Goal: Check status: Check status

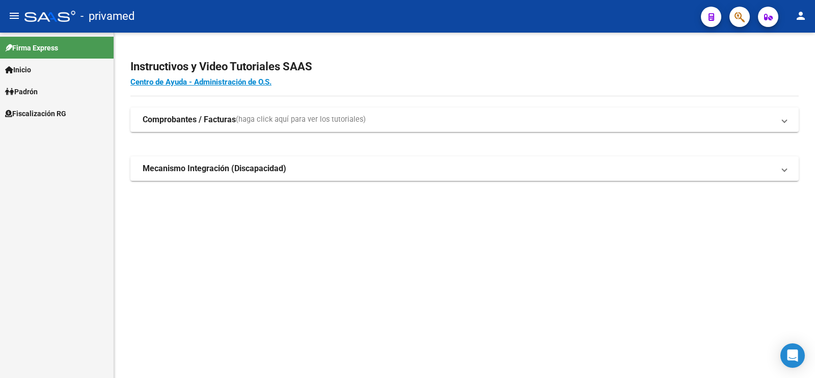
click at [730, 17] on button "button" at bounding box center [740, 17] width 20 height 20
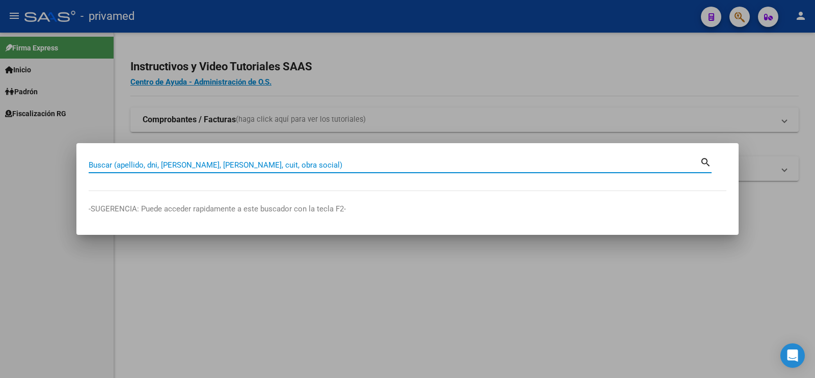
paste input "20365218154"
type input "20365218154"
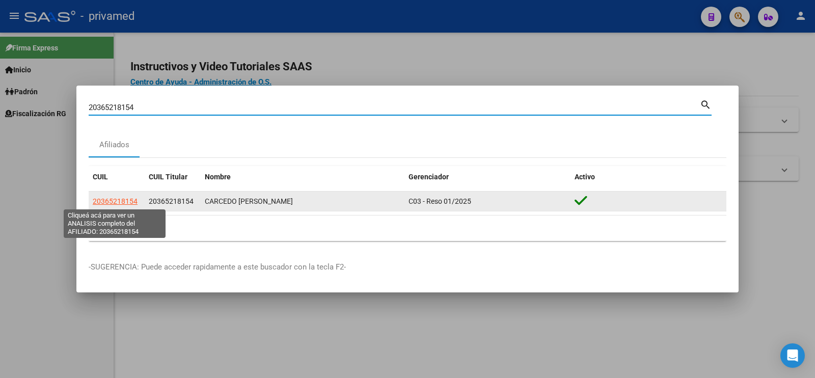
click at [135, 203] on span "20365218154" at bounding box center [115, 201] width 45 height 8
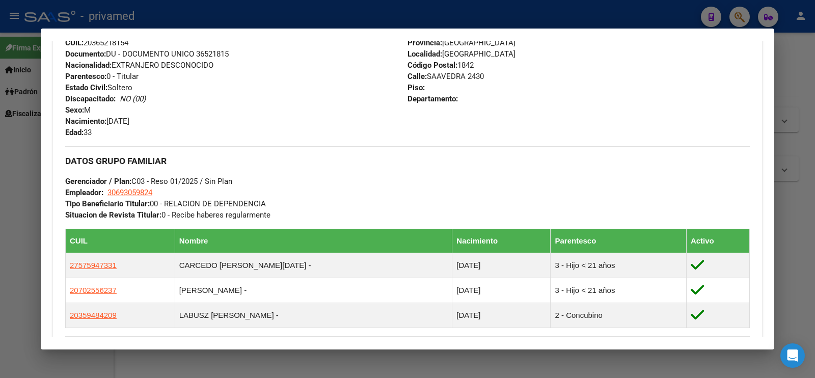
scroll to position [645, 0]
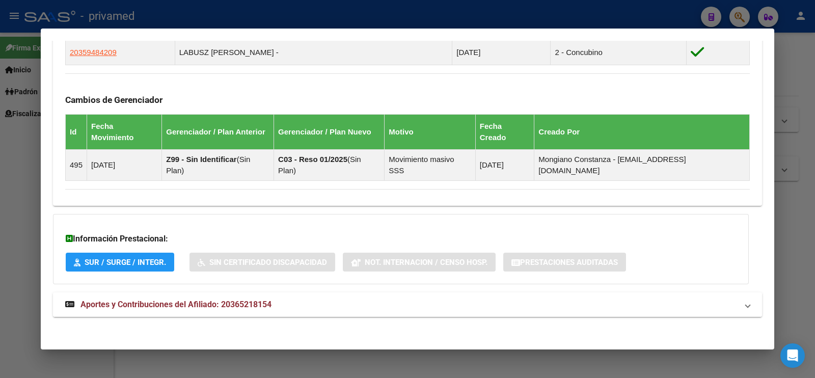
click at [476, 299] on mat-panel-title "Aportes y Contribuciones del Afiliado: 20365218154" at bounding box center [401, 305] width 673 height 12
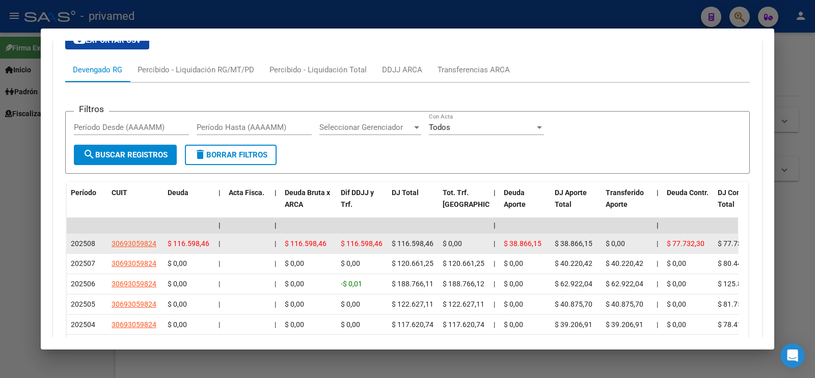
scroll to position [900, 0]
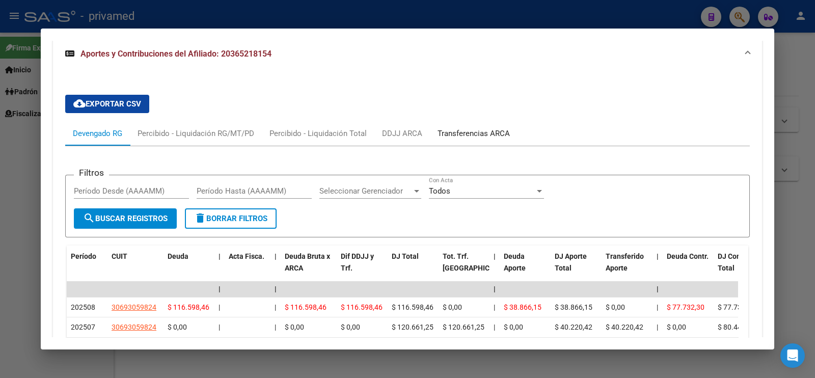
click at [484, 121] on div "Transferencias ARCA" at bounding box center [474, 133] width 88 height 24
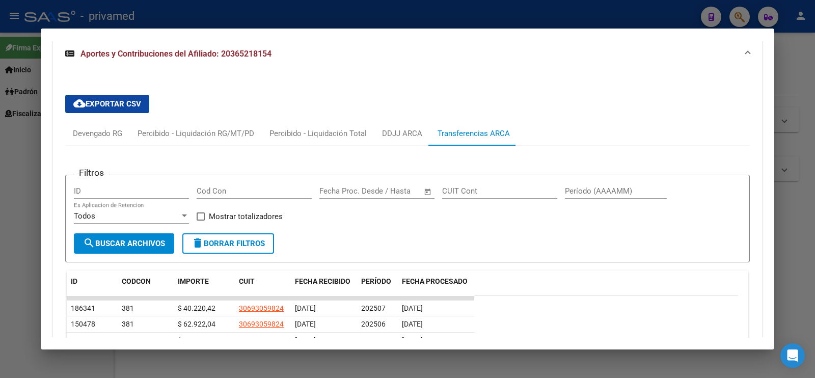
scroll to position [1001, 0]
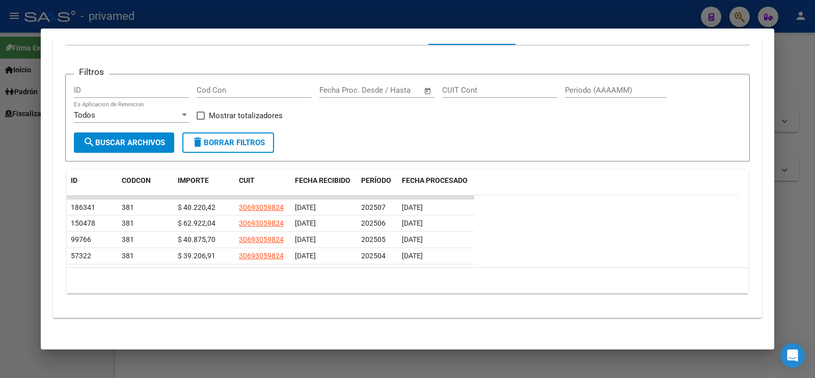
click at [815, 307] on div at bounding box center [407, 189] width 815 height 378
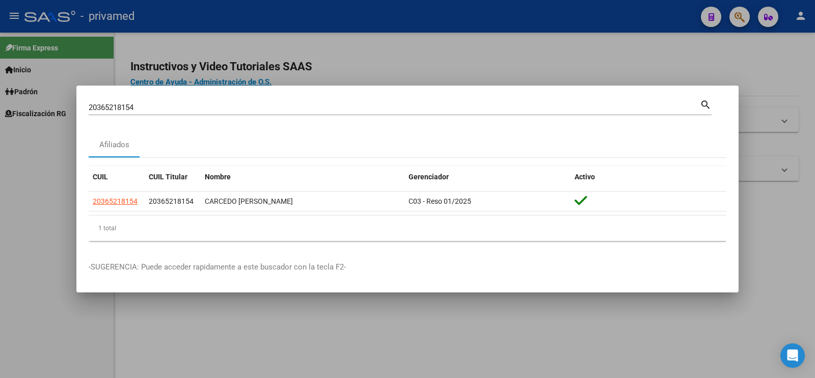
click at [591, 314] on div at bounding box center [407, 189] width 815 height 378
